Goal: Check status: Check status

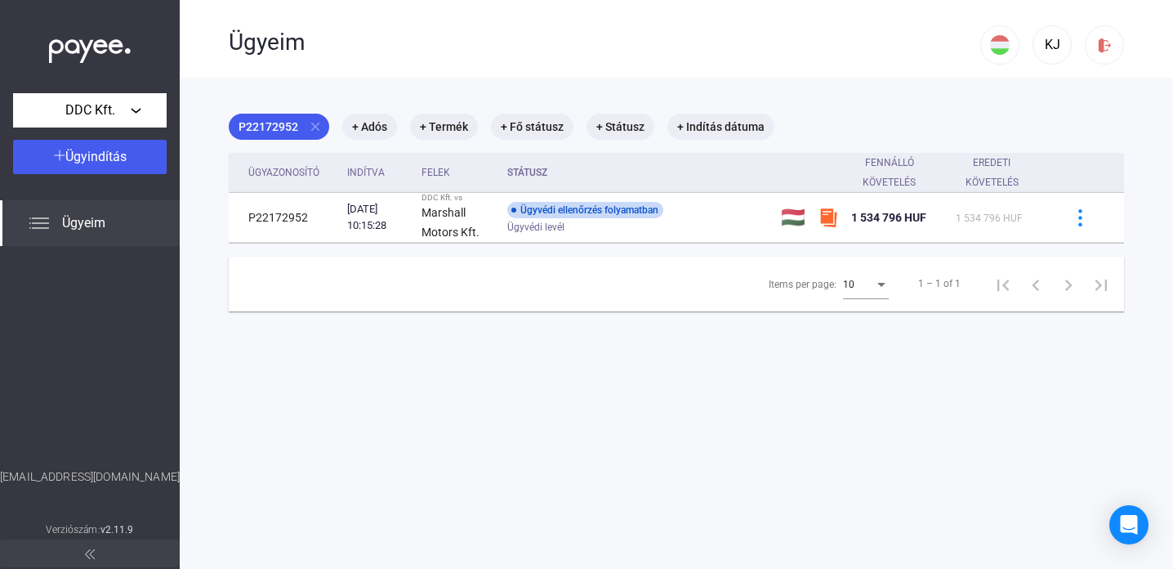
click at [670, 417] on main "P22172952 close + Adós + Termék + Fő státusz + Státusz + Indítás dátuma Ügyazon…" at bounding box center [676, 362] width 993 height 569
click at [92, 224] on span "Ügyeim" at bounding box center [83, 223] width 43 height 20
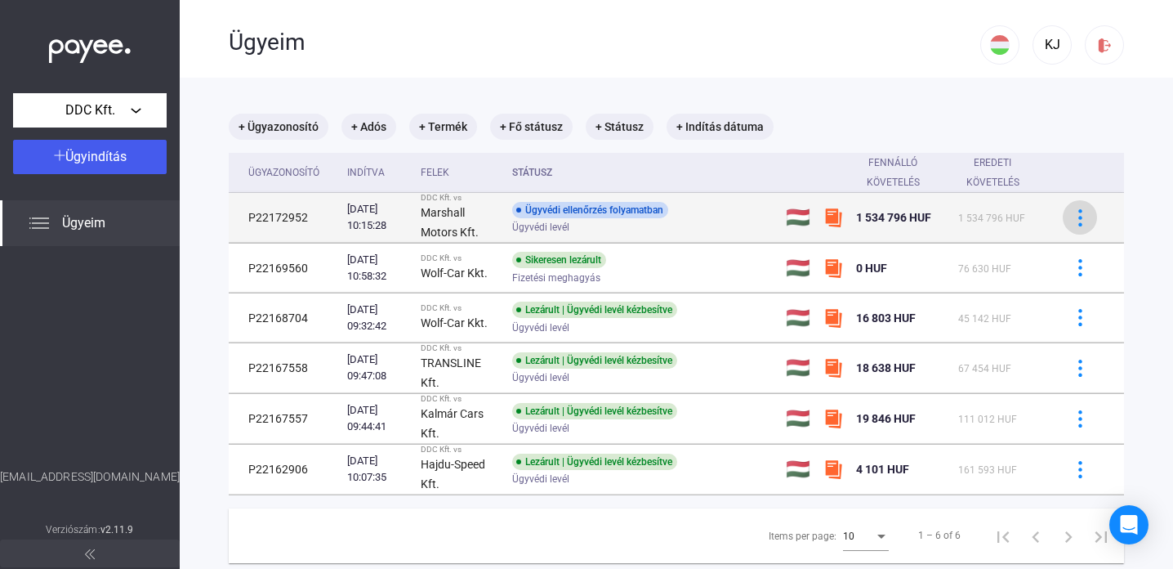
click at [1068, 214] on div at bounding box center [1080, 217] width 25 height 17
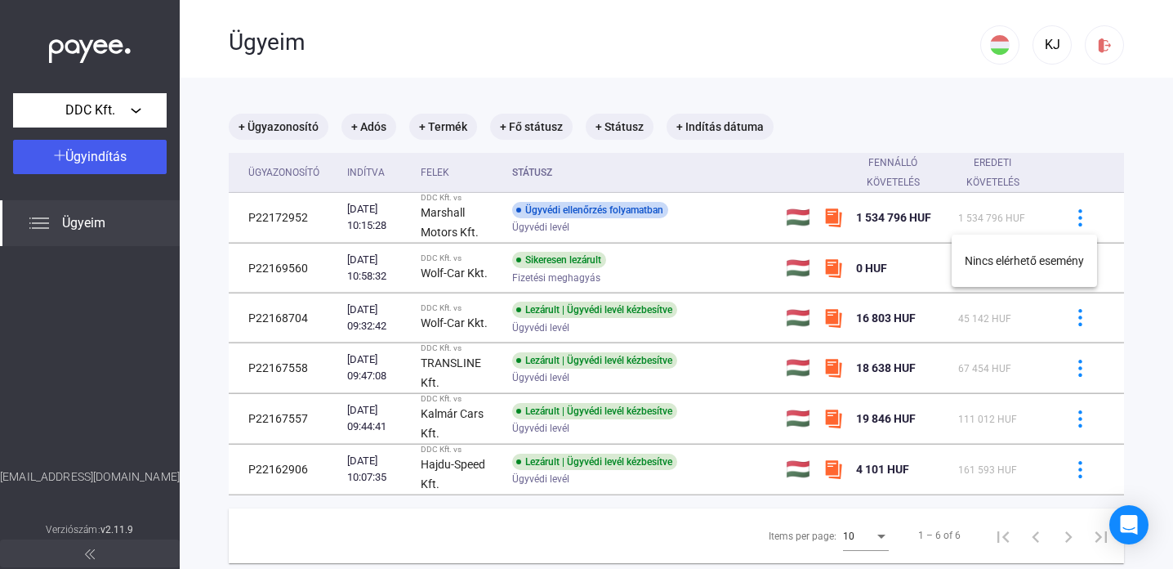
click at [1071, 216] on div at bounding box center [586, 284] width 1173 height 569
click at [1153, 242] on main "+ Ügyazonosító + Adós + Termék + Fő státusz + Státusz + Indítás dátuma Ügyazono…" at bounding box center [676, 362] width 993 height 569
click at [1042, 51] on div "KJ" at bounding box center [1052, 45] width 28 height 20
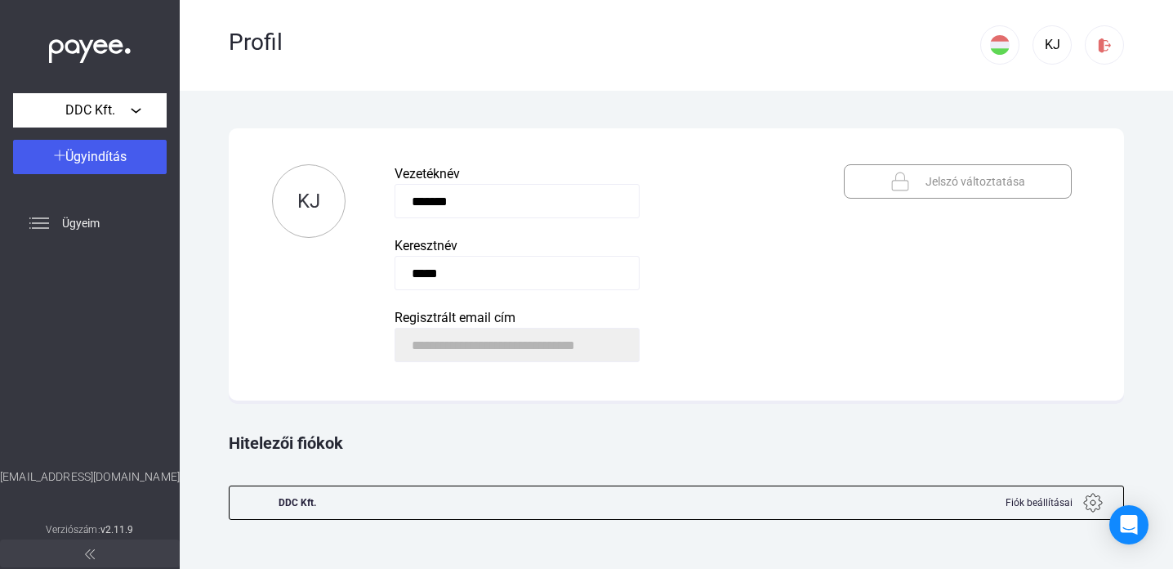
click at [555, 506] on div at bounding box center [650, 502] width 622 height 33
click at [1080, 504] on div "Fiók beállításai" at bounding box center [1053, 503] width 113 height 20
